Goal: Task Accomplishment & Management: Complete application form

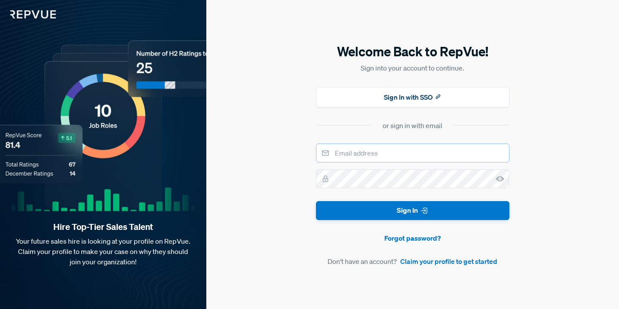
click at [375, 148] on input "email" at bounding box center [413, 153] width 194 height 19
click at [355, 243] on link "Forgot password?" at bounding box center [413, 238] width 194 height 10
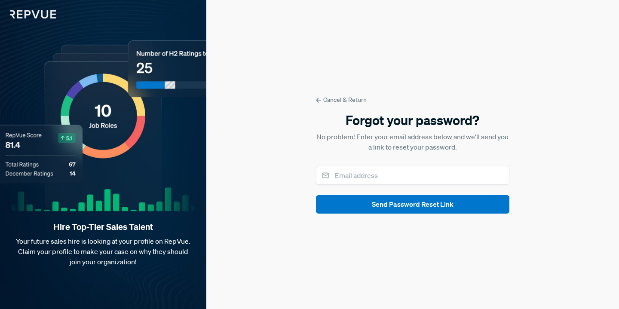
click at [332, 93] on div "Cancel & Return Forgot your password? No problem! Enter your email address belo…" at bounding box center [412, 154] width 413 height 309
click at [332, 105] on form "Cancel & Return Forgot your password? No problem! Enter your email address belo…" at bounding box center [413, 154] width 194 height 118
click at [328, 100] on link "Cancel & Return" at bounding box center [413, 99] width 194 height 9
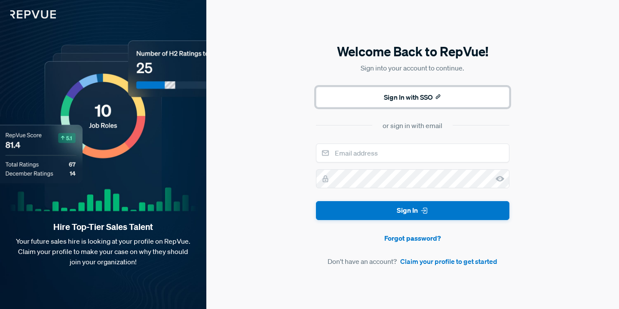
click at [379, 98] on button "Sign In with SSO" at bounding box center [413, 97] width 194 height 21
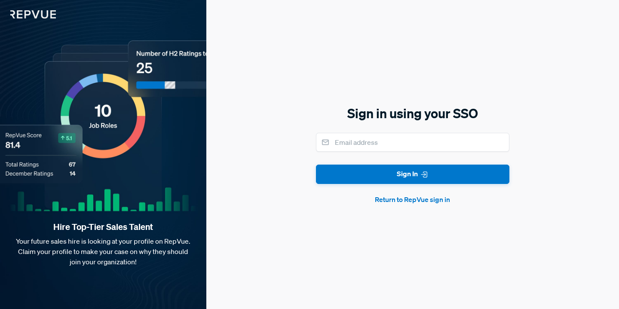
click at [406, 194] on form "Sign In Return to RepVue sign in" at bounding box center [413, 169] width 194 height 72
click at [399, 198] on button "Return to RepVue sign in" at bounding box center [413, 199] width 194 height 10
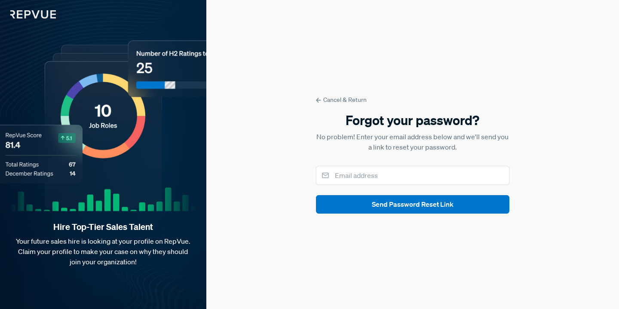
click at [326, 101] on link "Cancel & Return" at bounding box center [413, 99] width 194 height 9
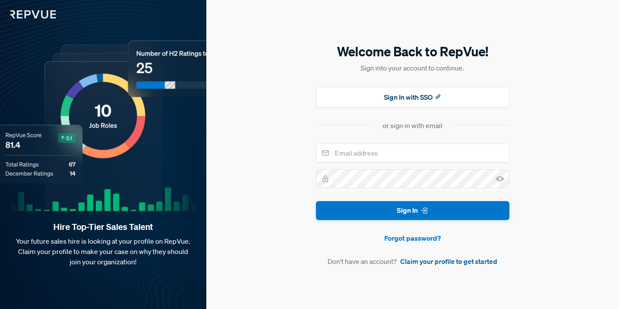
click at [422, 265] on link "Claim your profile to get started" at bounding box center [448, 261] width 97 height 10
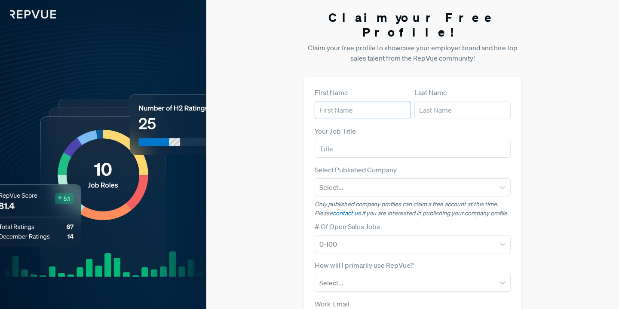
click at [354, 101] on input "text" at bounding box center [363, 110] width 96 height 18
type input "Muteeb"
type input "Mian"
type input "LumiQ"
type input "[EMAIL_ADDRESS][DOMAIN_NAME]"
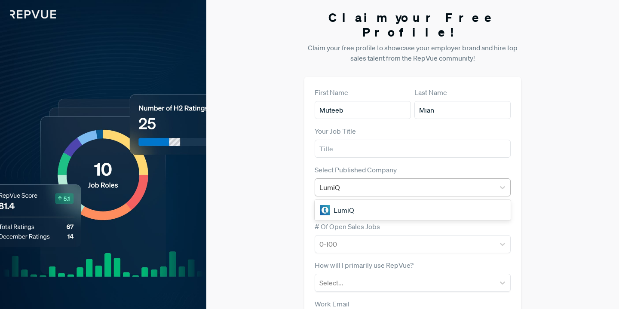
click at [369, 181] on div "LumiQ" at bounding box center [405, 187] width 171 height 12
click at [366, 181] on div at bounding box center [405, 187] width 171 height 12
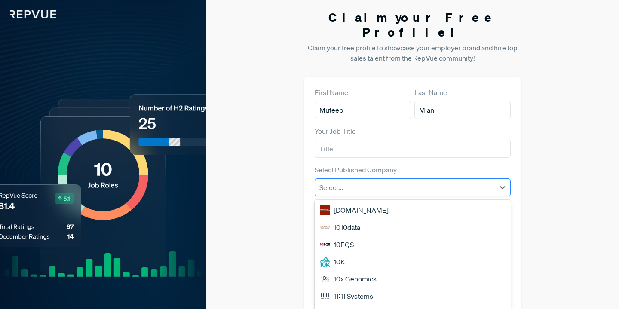
click at [366, 181] on div at bounding box center [405, 187] width 171 height 12
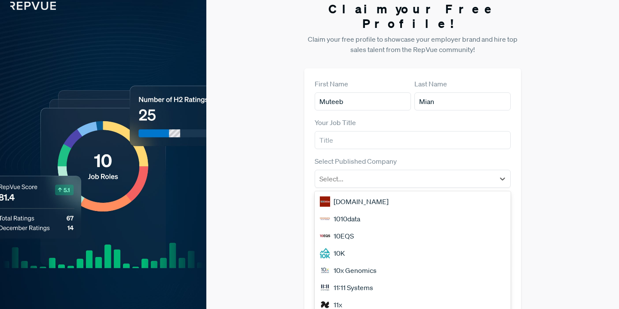
click at [542, 98] on div "Claim your Free Profile! Claim your free profile to showcase your employer bran…" at bounding box center [412, 207] width 413 height 433
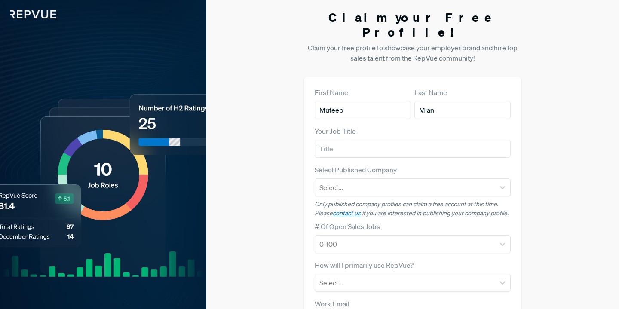
scroll to position [92, 0]
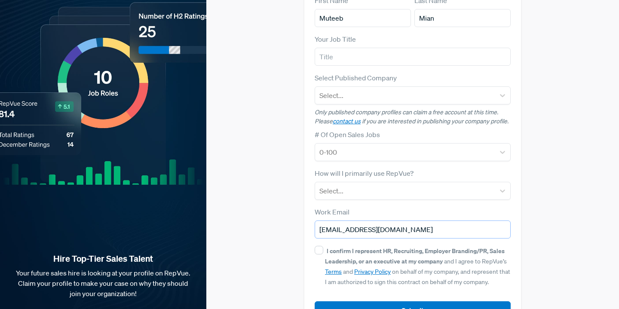
click at [377, 221] on input "[EMAIL_ADDRESS][DOMAIN_NAME]" at bounding box center [413, 230] width 196 height 18
drag, startPoint x: 419, startPoint y: 216, endPoint x: 373, endPoint y: 216, distance: 46.0
click at [373, 221] on input "[EMAIL_ADDRESS][DOMAIN_NAME]" at bounding box center [413, 230] width 196 height 18
type input "[EMAIL_ADDRESS][DOMAIN_NAME]"
click at [556, 163] on div "Claim your Free Profile! Claim your free profile to showcase your employer bran…" at bounding box center [412, 124] width 413 height 433
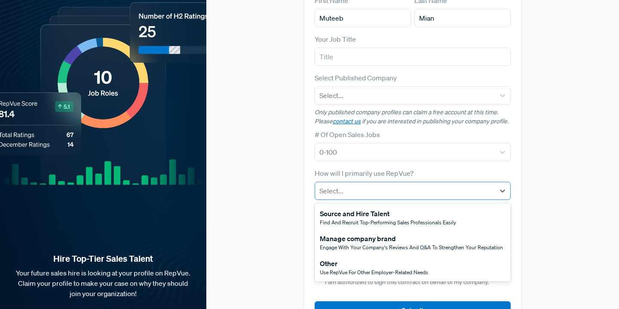
click at [451, 185] on div at bounding box center [405, 191] width 171 height 12
click at [434, 257] on div "Other Use RepVue for other employer-related needs" at bounding box center [413, 267] width 196 height 25
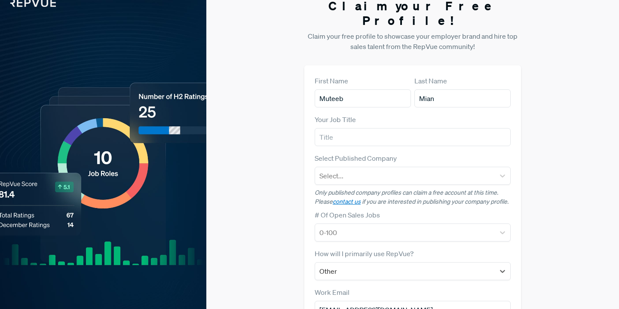
scroll to position [14, 0]
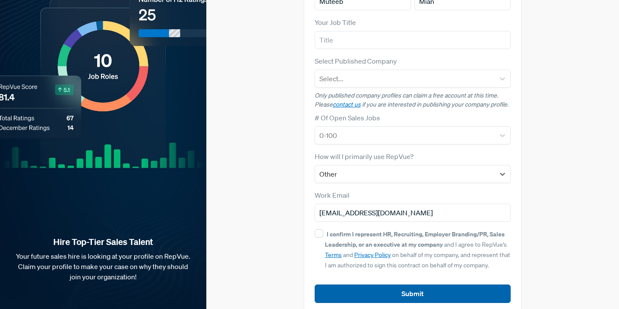
click at [411, 285] on button "Submit" at bounding box center [413, 294] width 196 height 18
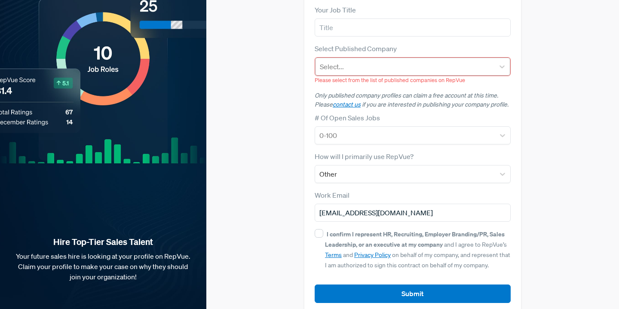
click at [400, 58] on div "Select..." at bounding box center [412, 67] width 195 height 18
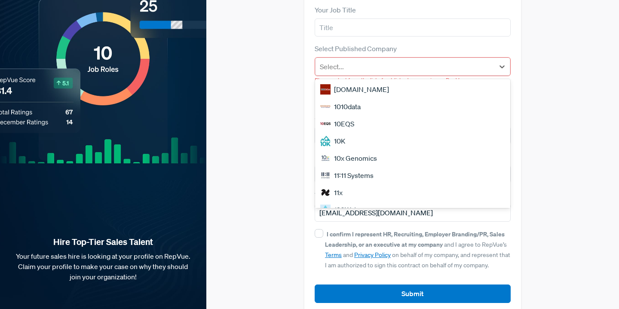
click at [523, 75] on div "Claim your Free Profile! Claim your free profile to showcase your employer bran…" at bounding box center [412, 101] width 413 height 445
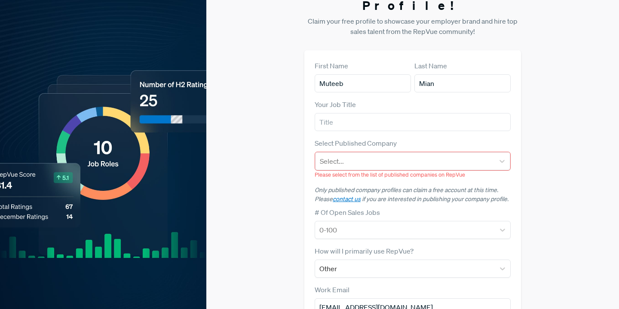
scroll to position [0, 0]
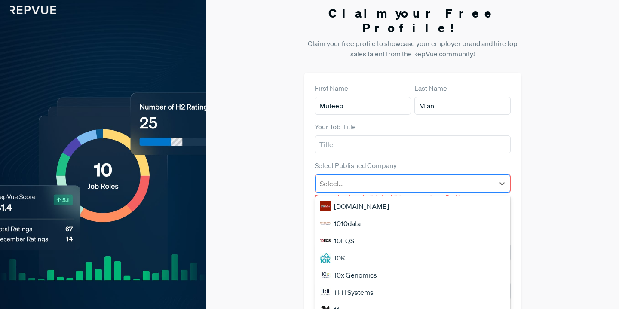
click at [407, 178] on div at bounding box center [405, 184] width 170 height 12
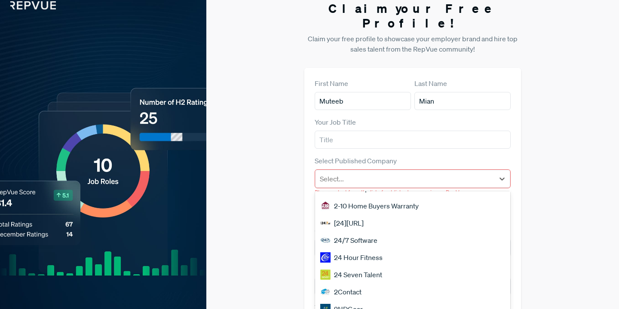
scroll to position [676, 0]
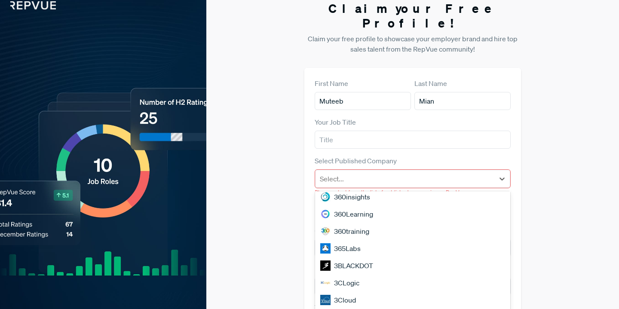
click at [386, 274] on div "3CLogic" at bounding box center [412, 282] width 195 height 17
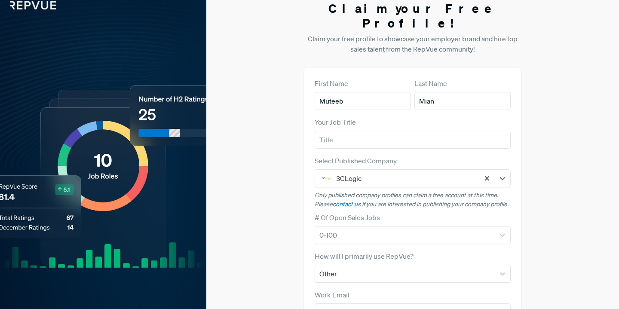
scroll to position [109, 0]
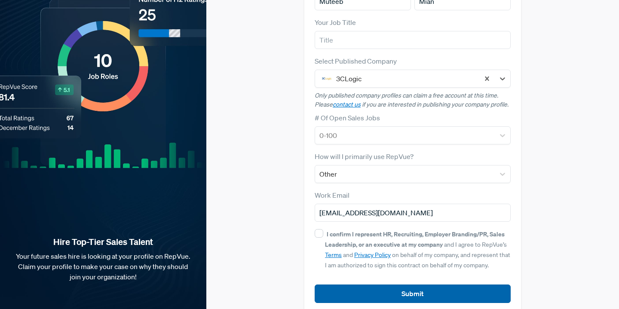
click at [379, 285] on button "Submit" at bounding box center [413, 294] width 196 height 18
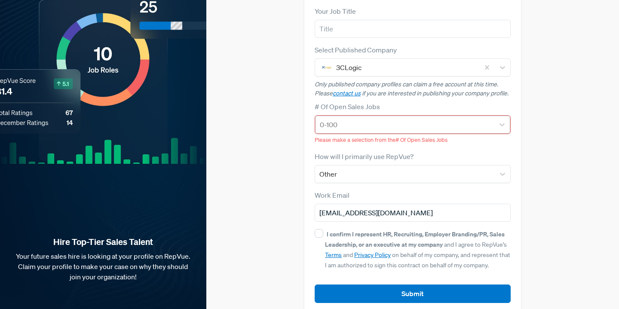
click at [360, 119] on div at bounding box center [405, 125] width 170 height 12
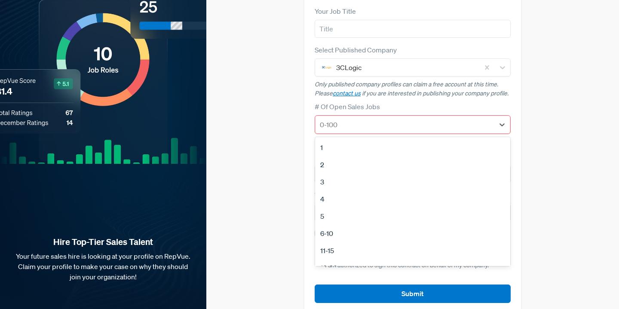
scroll to position [81, 0]
drag, startPoint x: 344, startPoint y: 238, endPoint x: 338, endPoint y: 224, distance: 15.0
click at [338, 224] on div "1 2 3 4 5 6-10 11-15 [PHONE_NUMBER] [PHONE_NUMBER]+ No Open Sales Jobs" at bounding box center [412, 201] width 195 height 129
click at [338, 230] on div "100+" at bounding box center [412, 238] width 195 height 17
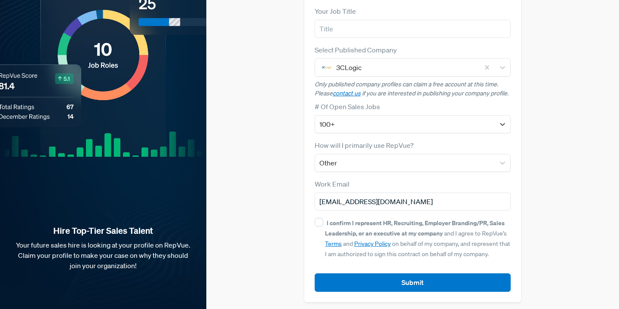
scroll to position [109, 0]
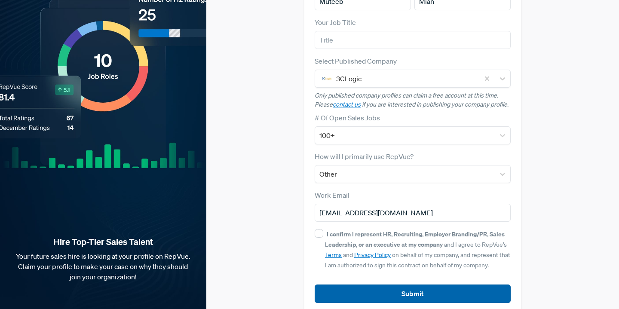
click at [351, 285] on button "Submit" at bounding box center [413, 294] width 196 height 18
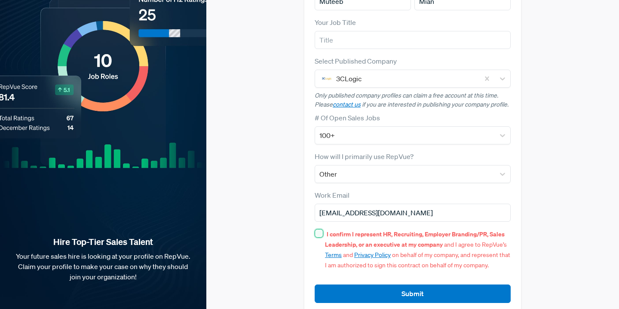
click at [318, 229] on input "I confirm I represent HR, Recruiting, Employer Branding/PR, Sales Leadership, o…" at bounding box center [319, 233] width 9 height 9
checkbox input "true"
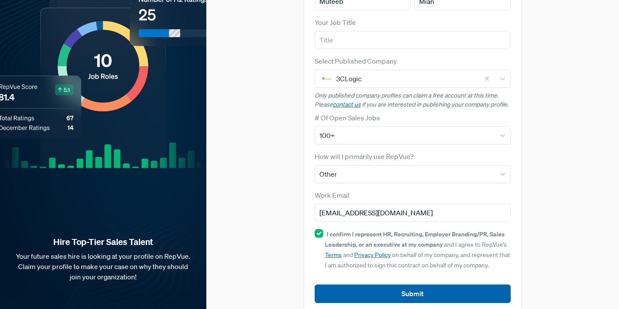
click at [370, 285] on button "Submit" at bounding box center [413, 294] width 196 height 18
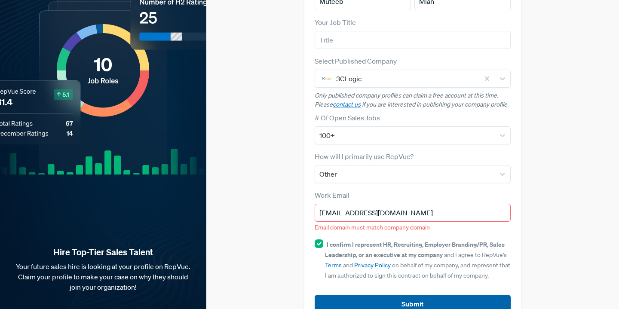
scroll to position [119, 0]
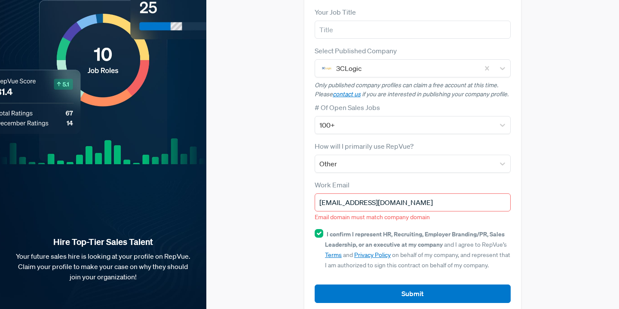
click at [370, 194] on input "[EMAIL_ADDRESS][DOMAIN_NAME]" at bounding box center [413, 203] width 196 height 18
click at [358, 194] on input "[EMAIL_ADDRESS][DOMAIN_NAME]" at bounding box center [413, 203] width 196 height 18
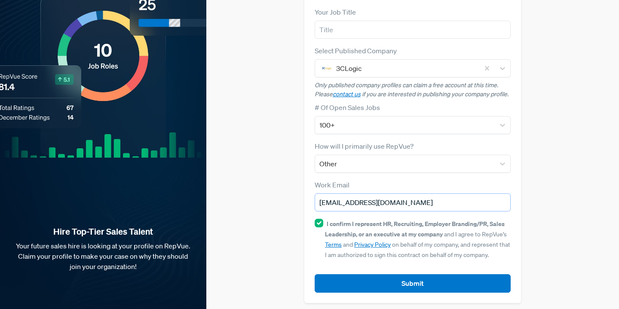
scroll to position [109, 0]
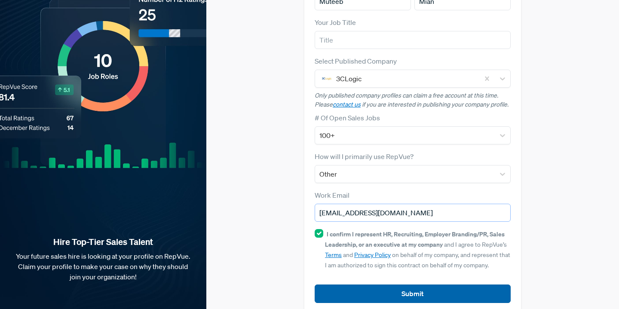
type input "[EMAIL_ADDRESS][DOMAIN_NAME]"
click at [399, 286] on button "Submit" at bounding box center [413, 294] width 196 height 18
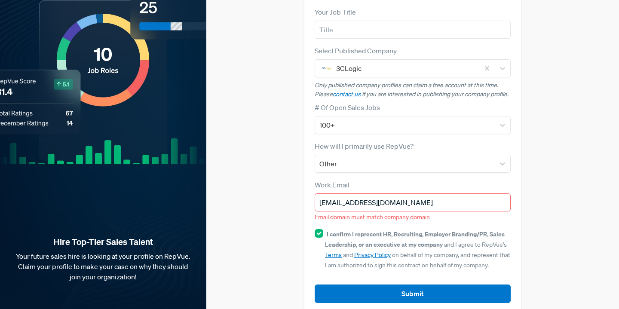
click at [409, 194] on input "[EMAIL_ADDRESS][DOMAIN_NAME]" at bounding box center [413, 203] width 196 height 18
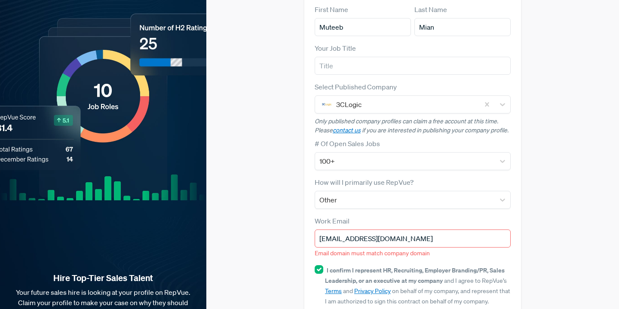
scroll to position [79, 0]
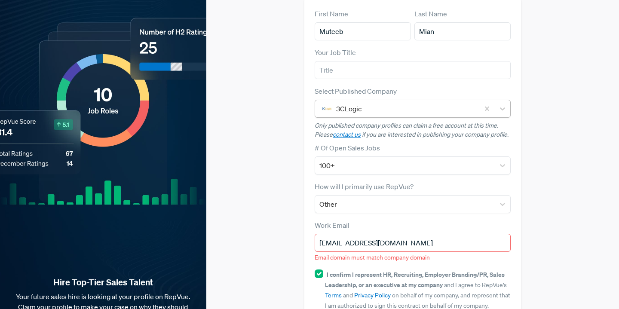
click at [395, 103] on div at bounding box center [405, 109] width 139 height 12
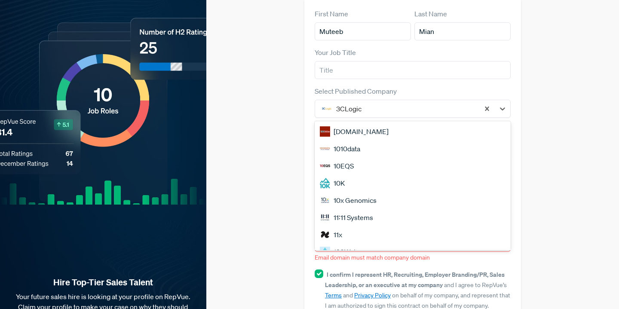
click at [269, 101] on div "Claim your Free Profile! Claim your free profile to showcase your employer bran…" at bounding box center [412, 142] width 413 height 443
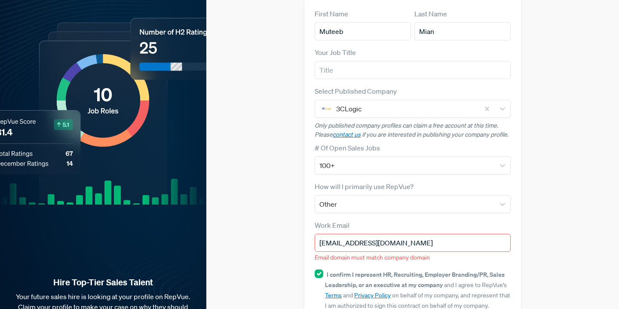
scroll to position [0, 0]
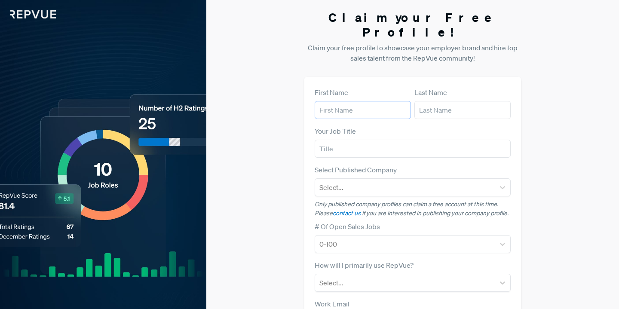
click at [372, 101] on input "text" at bounding box center [363, 110] width 96 height 18
type input "Muteeb"
type input "Mian"
type input "LumiQ"
type input "[EMAIL_ADDRESS][DOMAIN_NAME]"
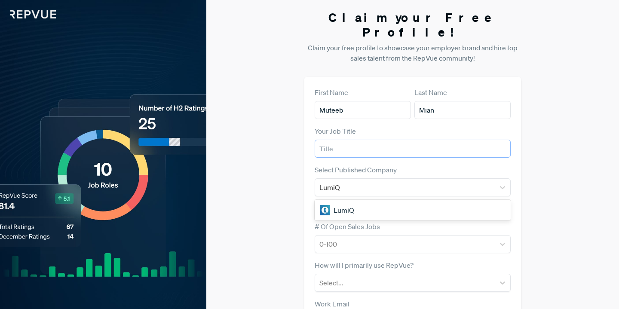
click at [372, 140] on input "text" at bounding box center [413, 149] width 196 height 18
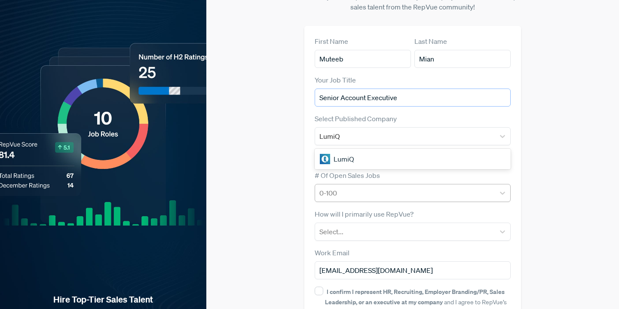
type input "Senior Account Executive"
click at [369, 187] on div at bounding box center [405, 193] width 171 height 12
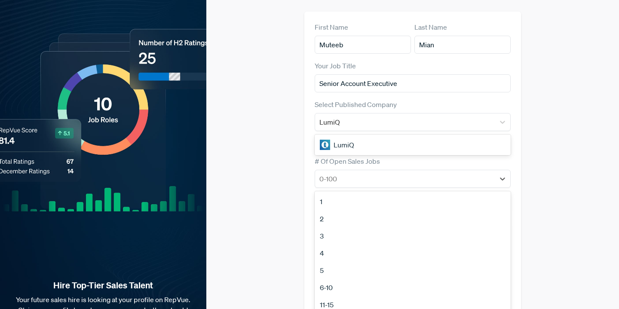
scroll to position [81, 0]
click at [340, 284] on div "100+" at bounding box center [413, 292] width 196 height 17
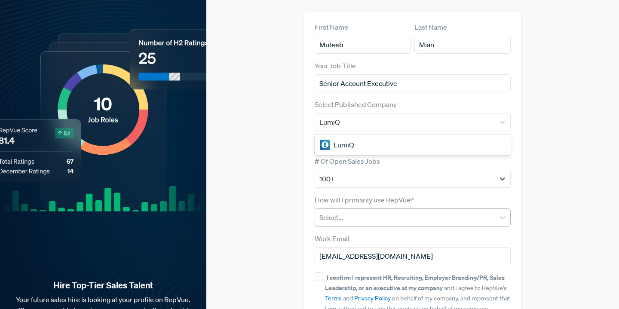
click at [350, 212] on div at bounding box center [405, 218] width 171 height 12
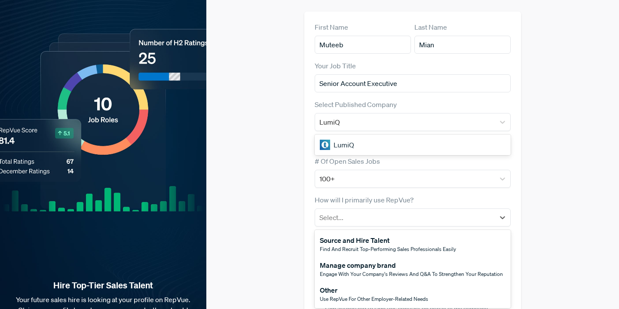
click at [346, 285] on div "Other" at bounding box center [374, 290] width 108 height 10
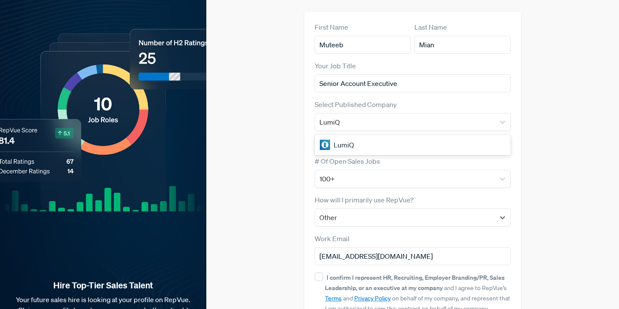
click at [324, 272] on div "I confirm I represent HR, Recruiting, Employer Branding/PR, Sales Leadership, o…" at bounding box center [413, 292] width 196 height 41
click at [320, 273] on input "I confirm I represent HR, Recruiting, Employer Branding/PR, Sales Leadership, o…" at bounding box center [319, 277] width 9 height 9
checkbox input "true"
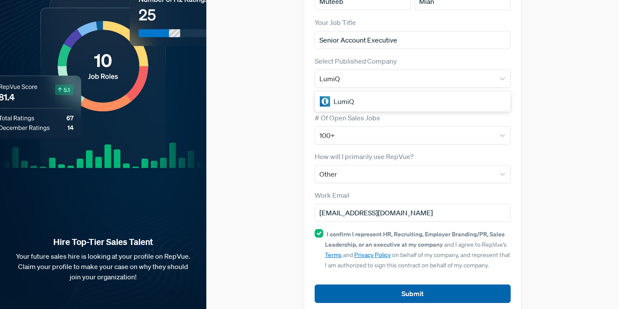
click at [355, 285] on button "Submit" at bounding box center [413, 294] width 196 height 18
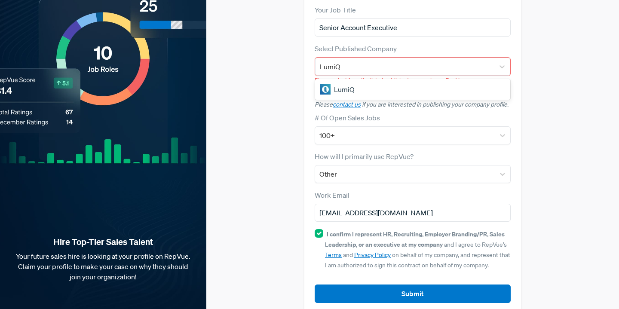
click at [371, 81] on div "LumiQ" at bounding box center [412, 89] width 195 height 17
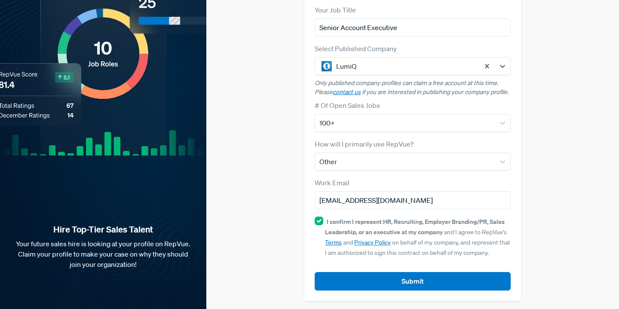
scroll to position [109, 0]
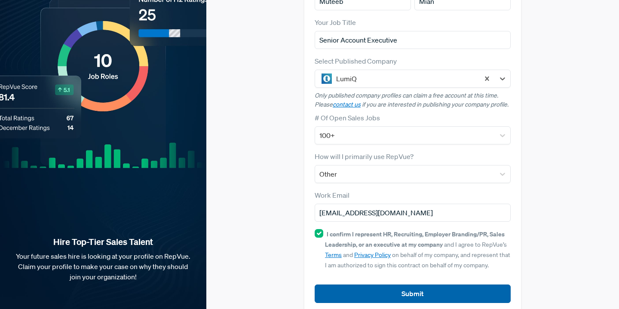
click at [379, 285] on button "Submit" at bounding box center [413, 294] width 196 height 18
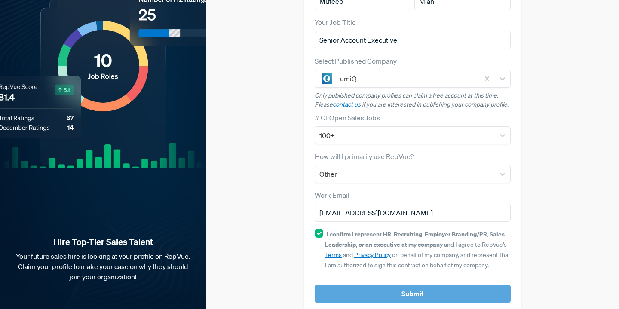
scroll to position [0, 0]
